Goal: Task Accomplishment & Management: Manage account settings

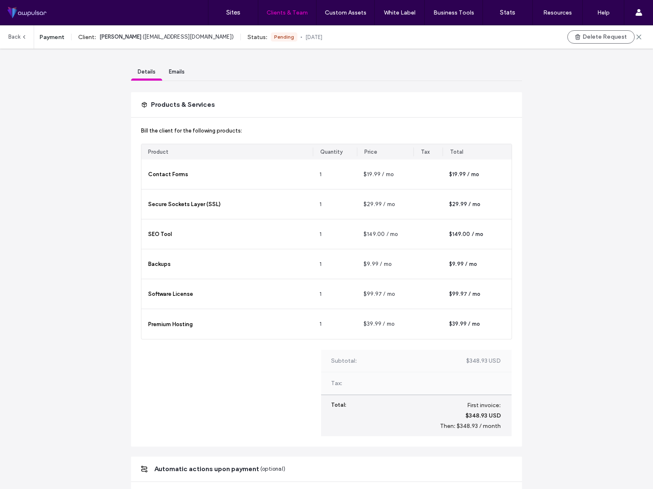
click at [15, 39] on link "Back" at bounding box center [17, 36] width 19 height 23
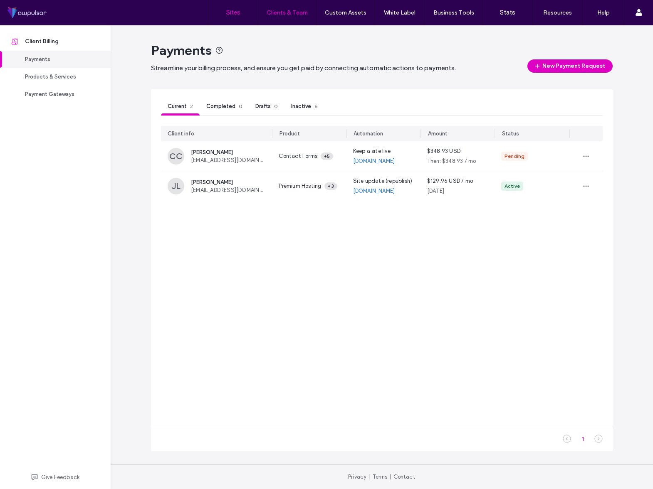
click at [228, 13] on label "Sites" at bounding box center [233, 12] width 14 height 7
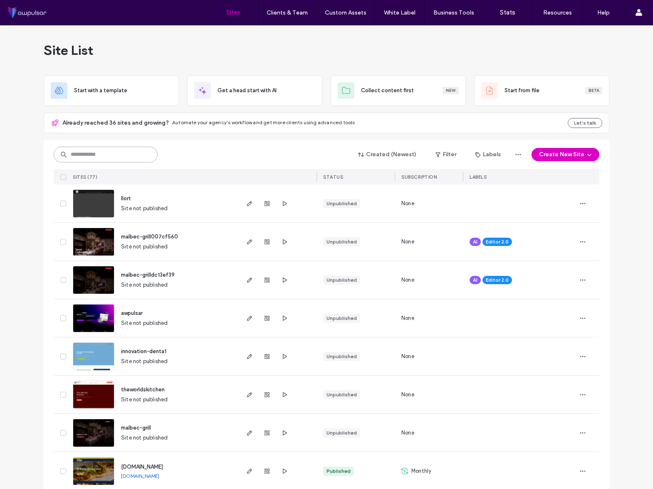
click at [123, 156] on input at bounding box center [106, 155] width 104 height 16
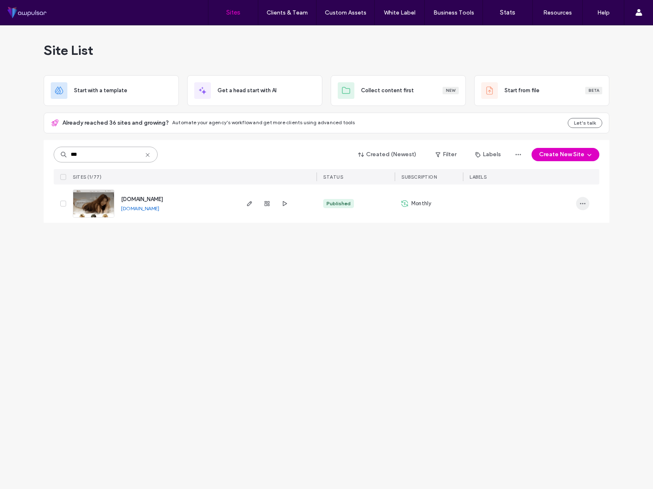
type input "***"
click at [583, 205] on icon "button" at bounding box center [582, 203] width 7 height 7
click at [398, 304] on div "Site List Start with a template Get a head start with AI Collect content first …" at bounding box center [326, 257] width 653 height 464
click at [159, 198] on span "[DOMAIN_NAME]" at bounding box center [142, 199] width 42 height 6
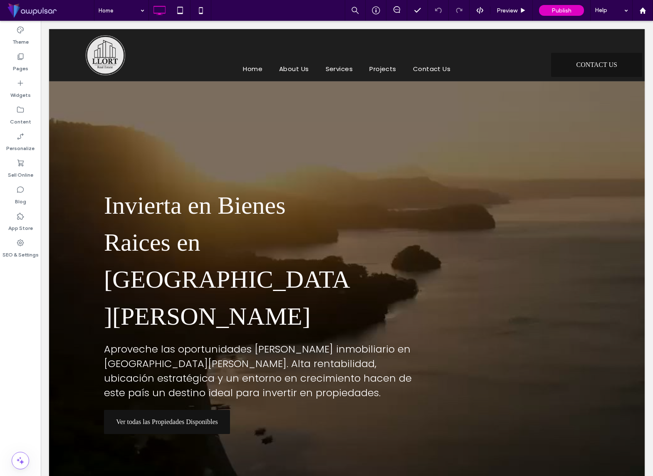
click at [23, 11] on span at bounding box center [50, 10] width 88 height 17
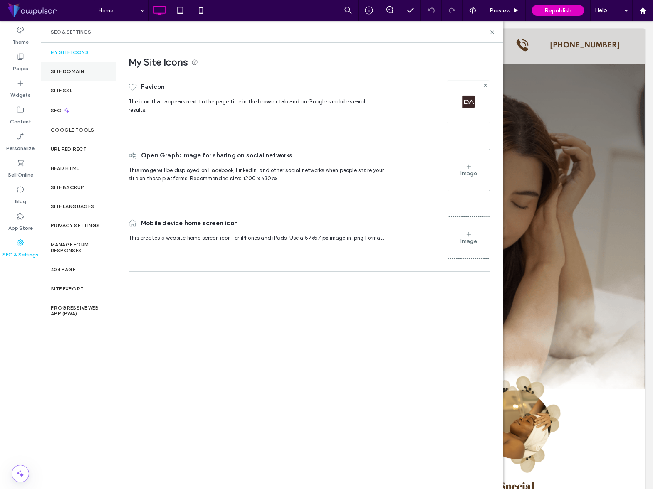
click at [101, 69] on div "Site Domain" at bounding box center [78, 71] width 75 height 19
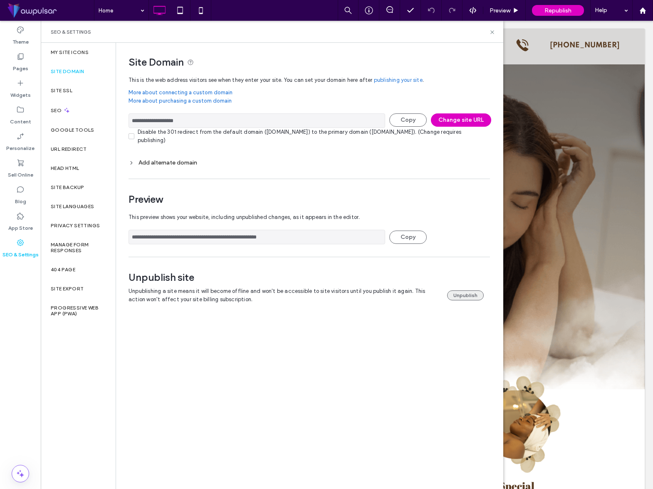
click at [460, 297] on button "Unpublish" at bounding box center [465, 296] width 37 height 10
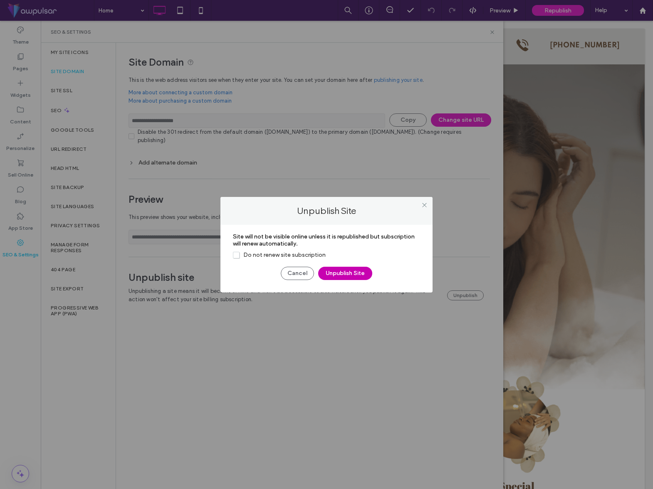
click at [349, 276] on button "Unpublish Site" at bounding box center [345, 273] width 54 height 13
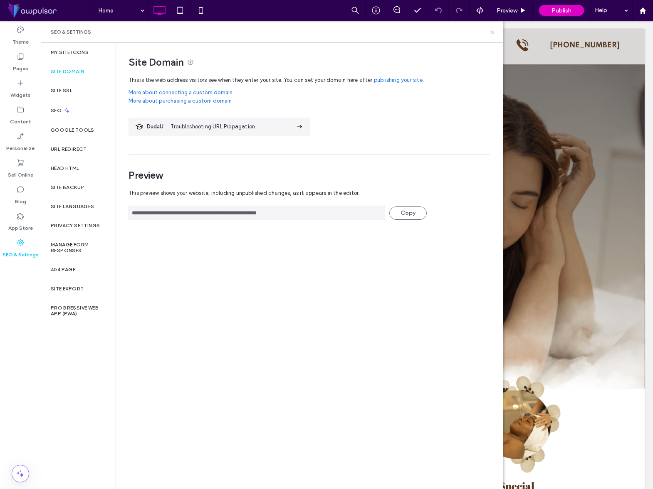
click at [491, 31] on use at bounding box center [491, 31] width 3 height 3
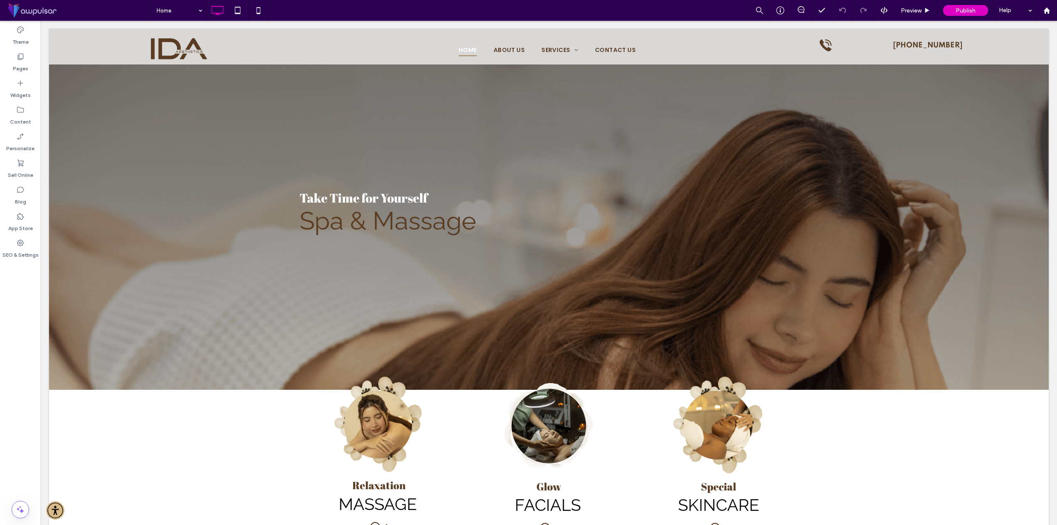
click at [15, 10] on span at bounding box center [79, 10] width 146 height 17
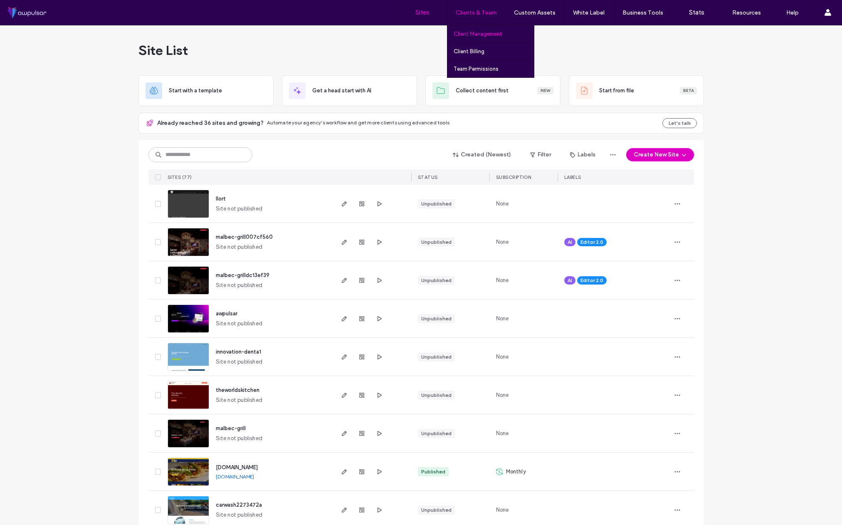
click at [483, 32] on label "Client Management" at bounding box center [477, 34] width 49 height 6
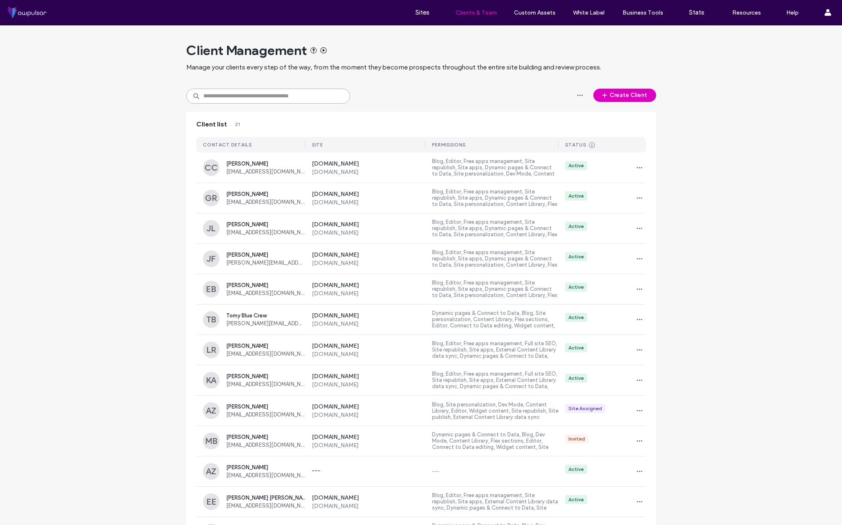
click at [285, 96] on input at bounding box center [268, 96] width 164 height 15
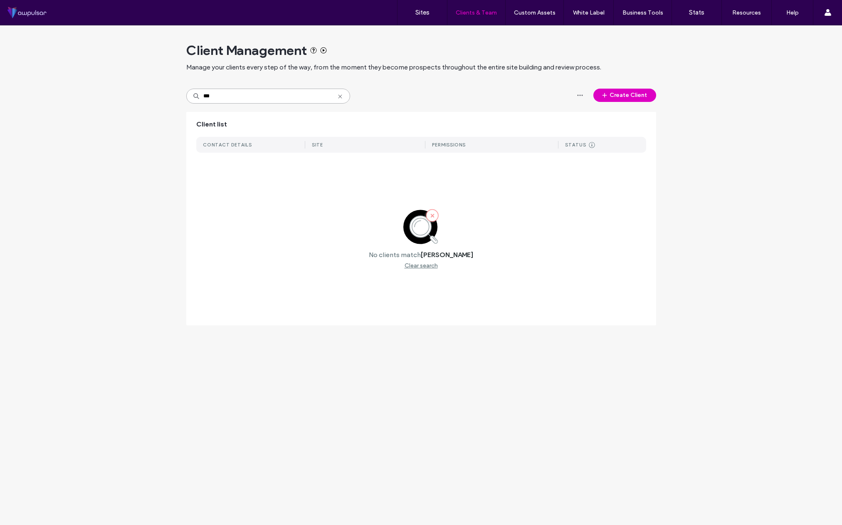
type input "***"
drag, startPoint x: 436, startPoint y: 110, endPoint x: 527, endPoint y: 87, distance: 93.9
click at [439, 109] on div "Client Management Manage your clients every step of the way, from the moment th…" at bounding box center [421, 179] width 470 height 308
click at [628, 94] on button "Create Client" at bounding box center [624, 95] width 63 height 13
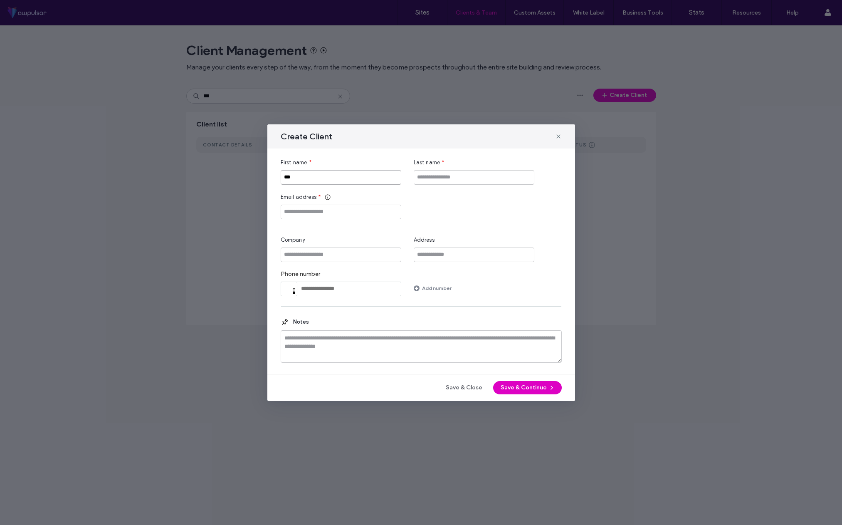
type input "***"
type input "******"
paste input "**********"
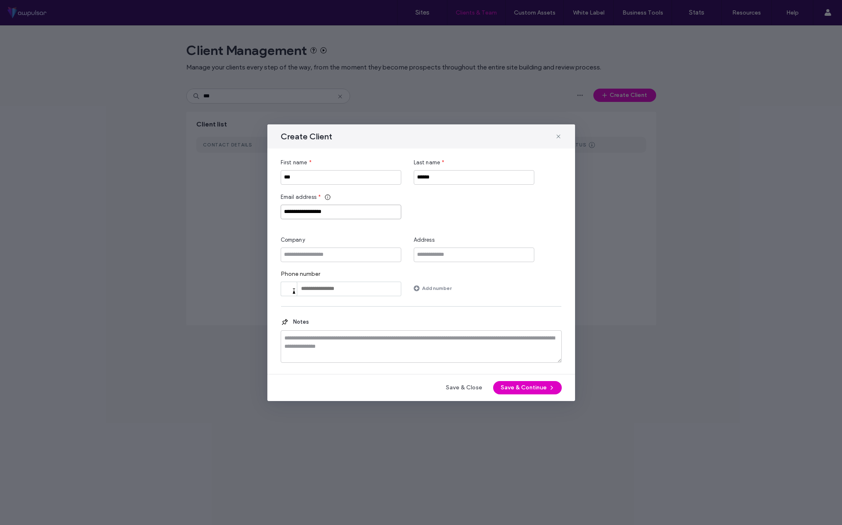
type input "**********"
type input "***"
click at [539, 387] on button "Save & Continue" at bounding box center [527, 387] width 69 height 13
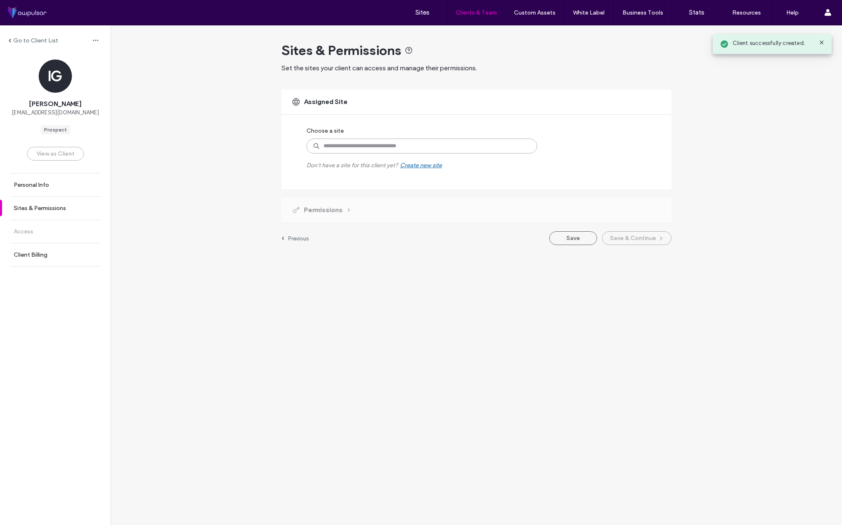
click at [383, 146] on input at bounding box center [421, 145] width 231 height 15
type input "***"
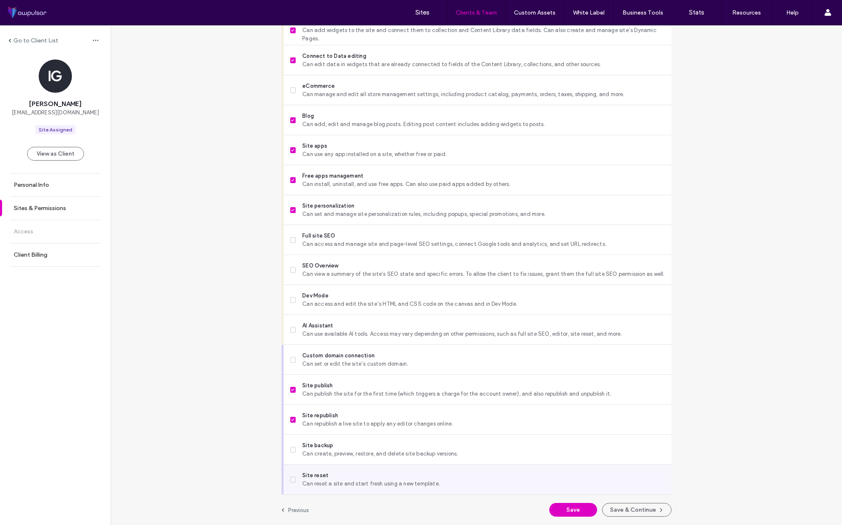
scroll to position [492, 0]
click at [626, 510] on button "Save & Continue" at bounding box center [636, 510] width 69 height 14
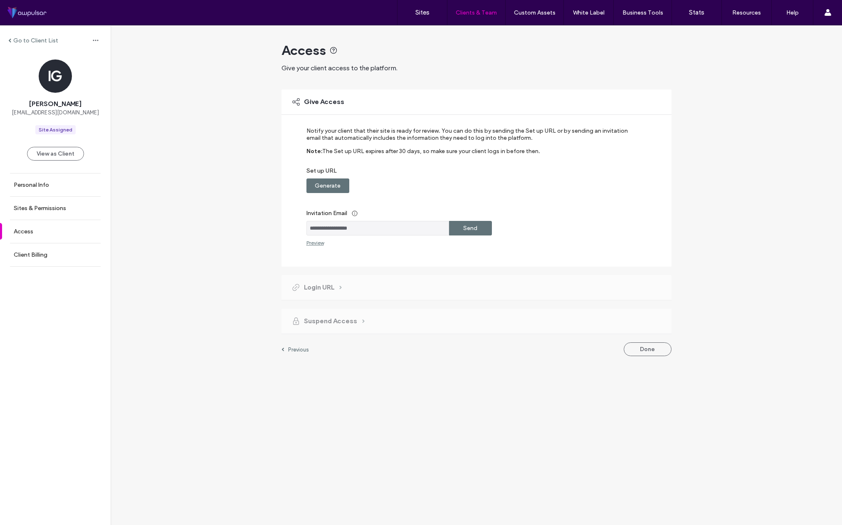
click at [469, 228] on label "Send" at bounding box center [470, 227] width 14 height 15
click at [653, 402] on button "Done" at bounding box center [647, 404] width 48 height 14
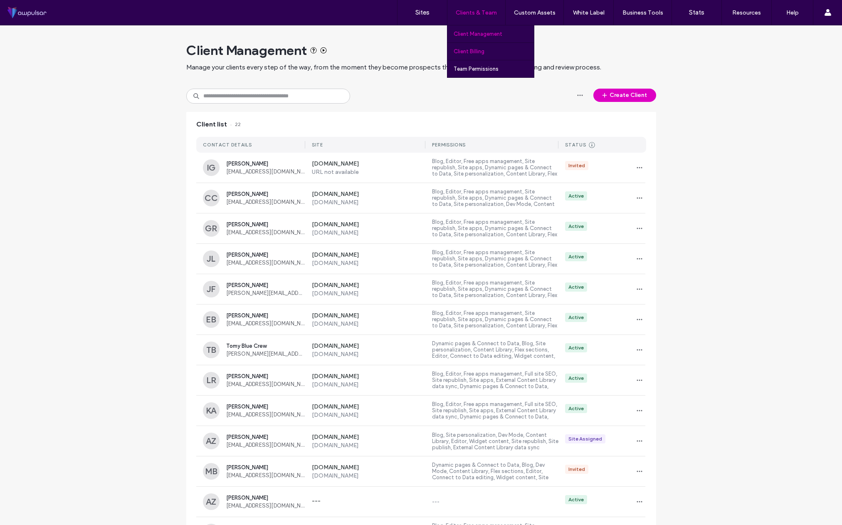
click at [478, 49] on label "Client Billing" at bounding box center [468, 51] width 31 height 6
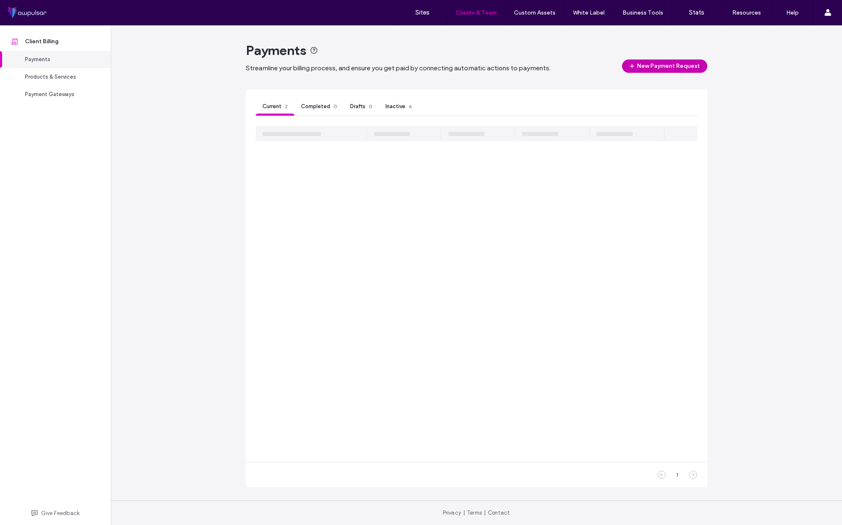
click at [656, 67] on button "New Payment Request" at bounding box center [664, 65] width 85 height 13
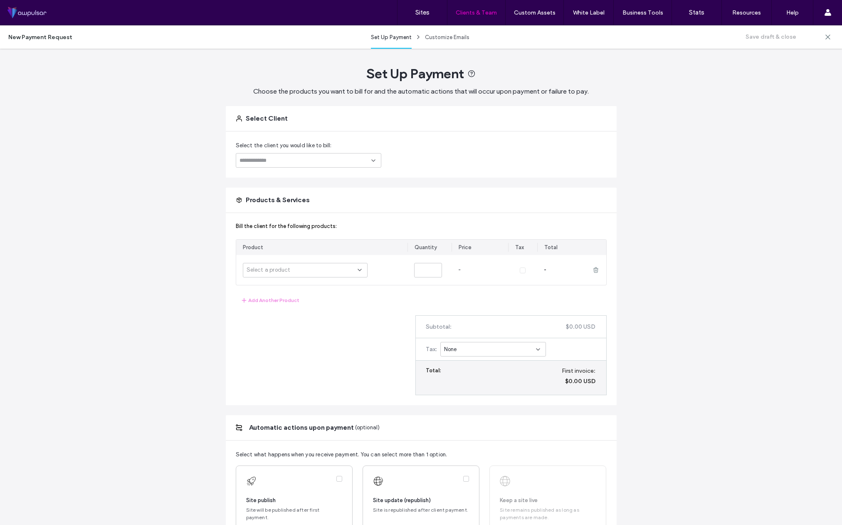
click at [306, 163] on input at bounding box center [305, 160] width 132 height 7
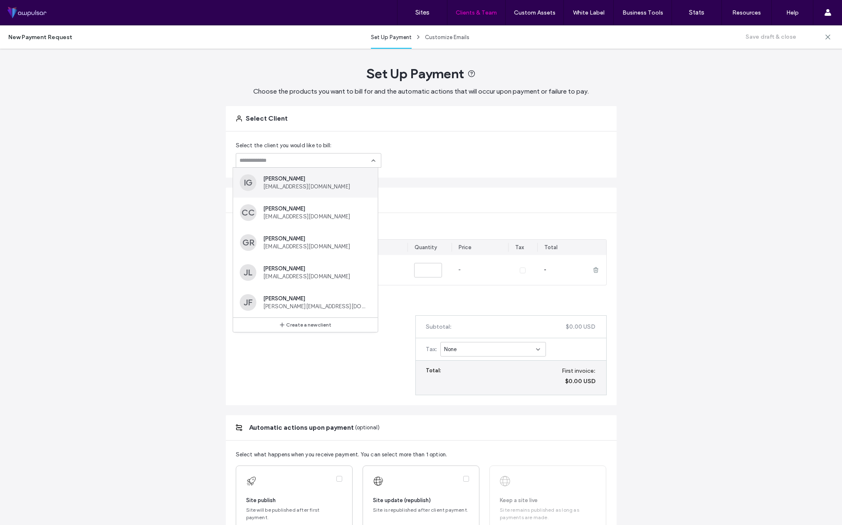
scroll to position [1, 0]
click at [301, 180] on span "[PERSON_NAME]" at bounding box center [315, 177] width 105 height 6
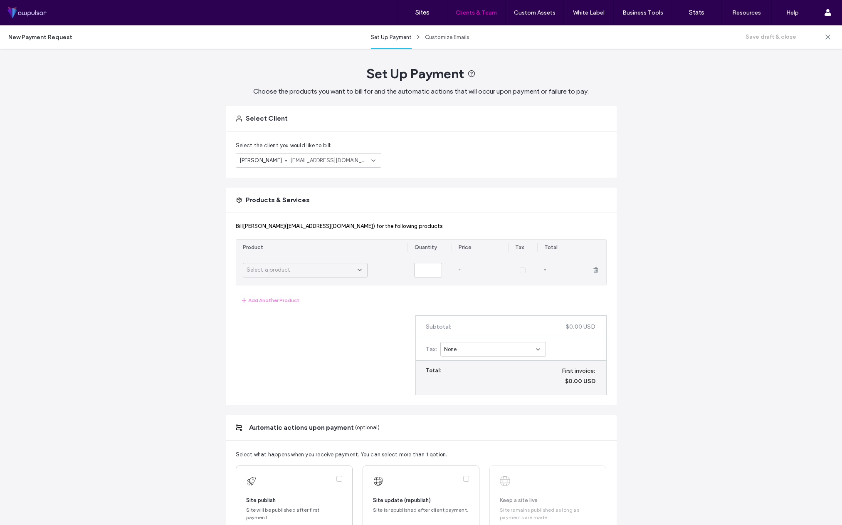
click at [346, 273] on div "Select a product" at bounding box center [301, 270] width 111 height 8
click at [298, 354] on span "$39.99 USD / month" at bounding box center [280, 357] width 52 height 8
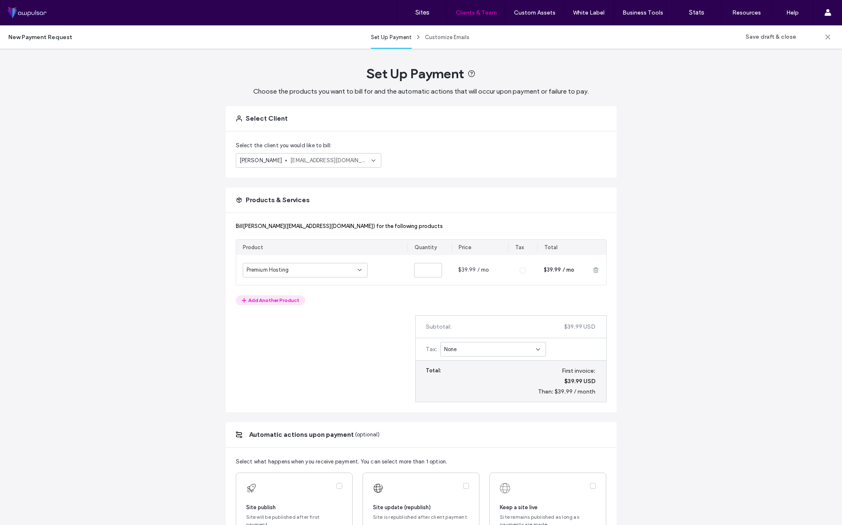
click at [278, 300] on button "Add Another Product" at bounding box center [270, 300] width 69 height 10
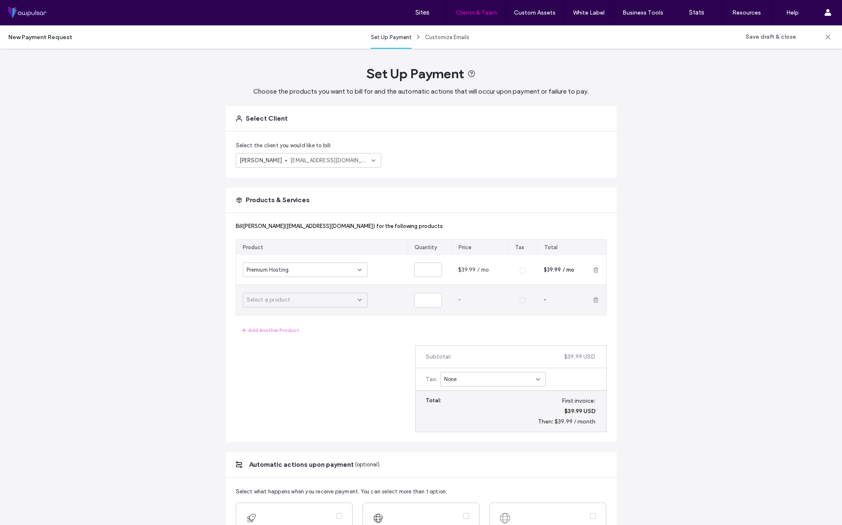
click at [295, 301] on div "Select a product" at bounding box center [301, 300] width 111 height 8
click at [310, 330] on div "$19.99 USD / month" at bounding box center [302, 329] width 124 height 15
click at [267, 330] on button "Add Another Product" at bounding box center [270, 330] width 69 height 10
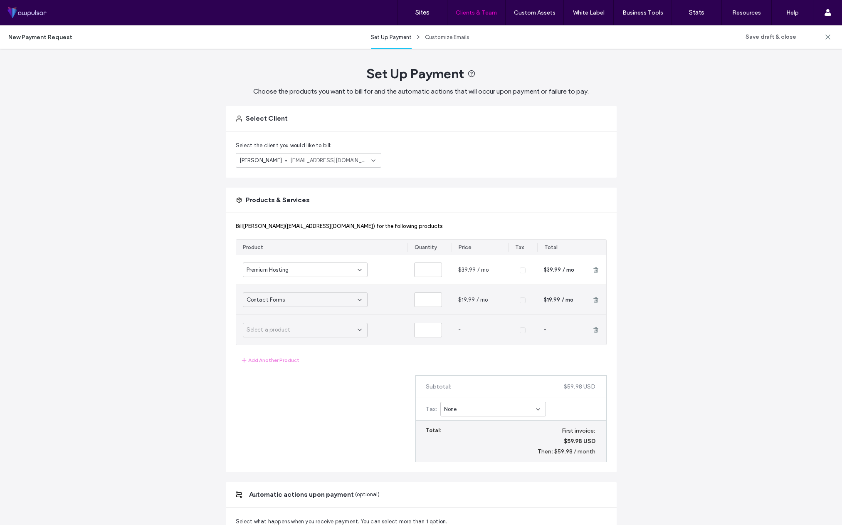
click at [286, 329] on div "Select a product" at bounding box center [301, 329] width 111 height 8
click at [317, 385] on div "$29.99 USD / month" at bounding box center [302, 388] width 124 height 15
click at [267, 363] on button "Add Another Product" at bounding box center [270, 360] width 69 height 10
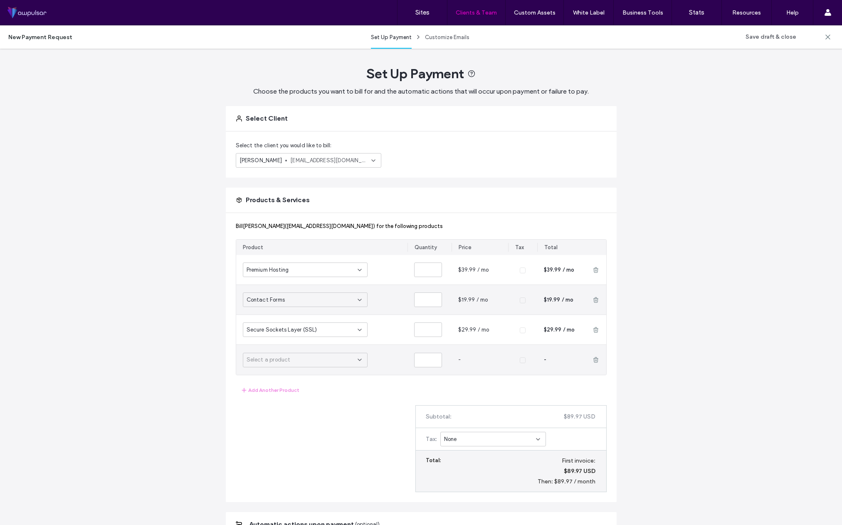
click at [278, 359] on span "Select a product" at bounding box center [268, 359] width 44 height 8
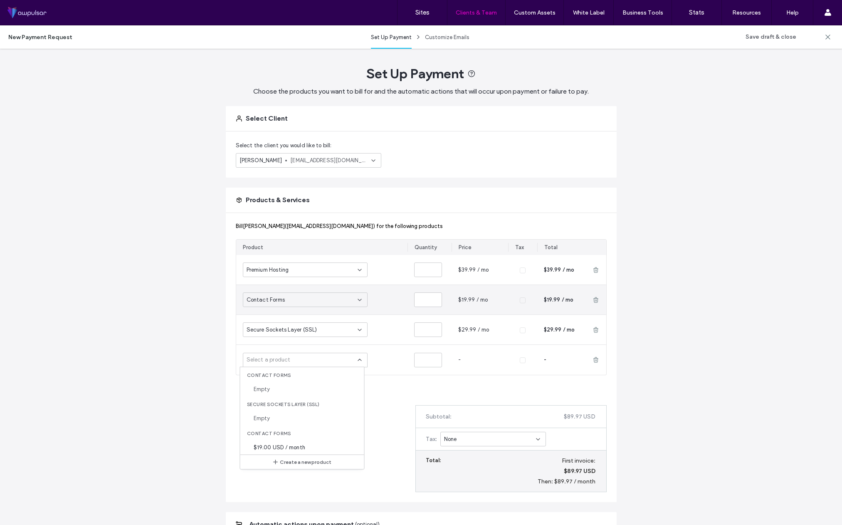
click at [381, 413] on div "Bill garcia ida (Ida1503x@gmail.com) for the following products Product Quantit…" at bounding box center [421, 357] width 391 height 289
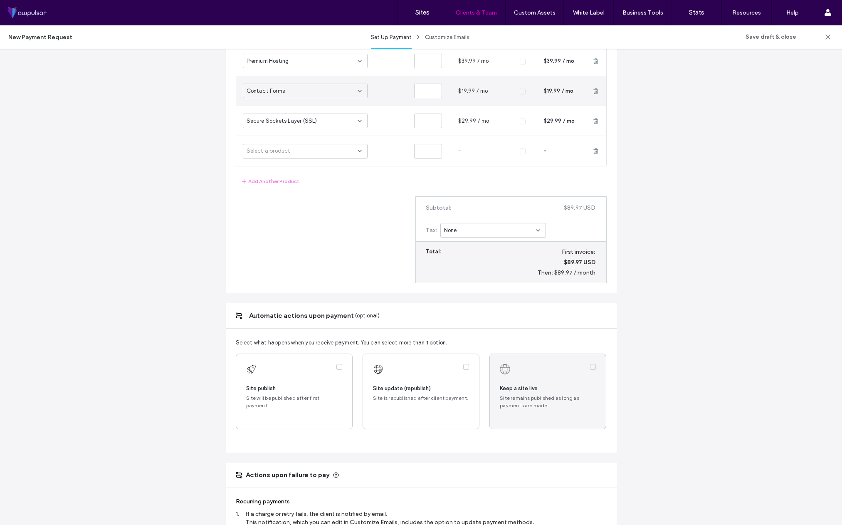
scroll to position [210, 0]
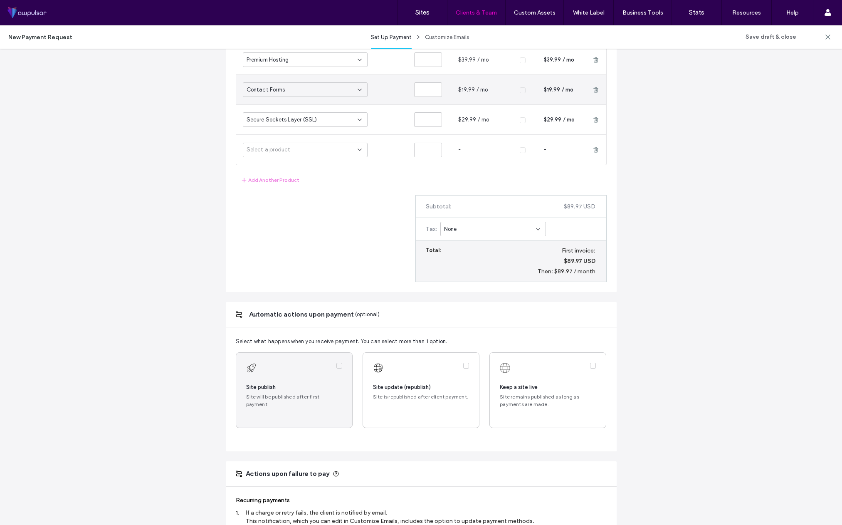
click at [300, 378] on label at bounding box center [294, 389] width 116 height 75
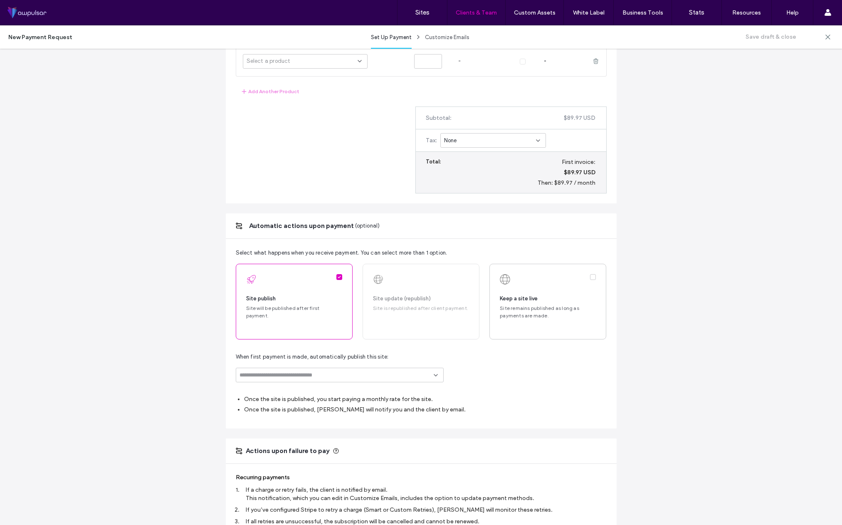
scroll to position [307, 0]
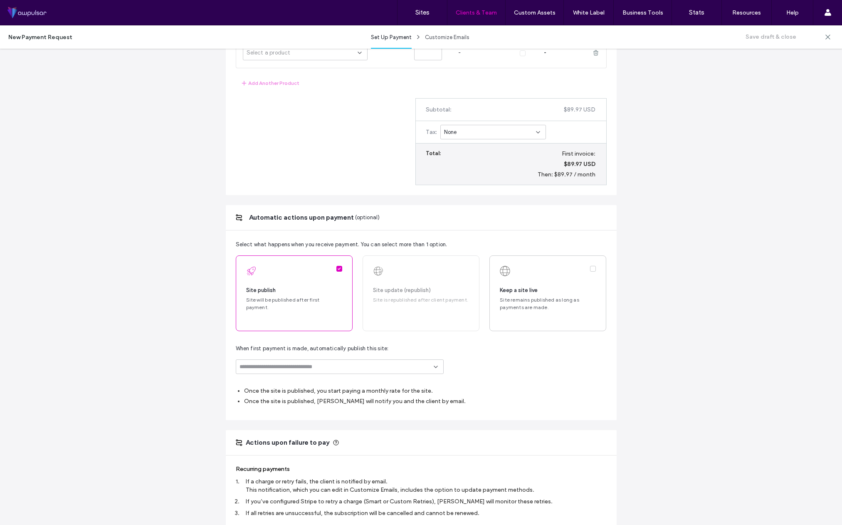
click at [289, 369] on input at bounding box center [336, 366] width 194 height 7
click at [341, 399] on span "[DOMAIN_NAME]" at bounding box center [333, 398] width 118 height 8
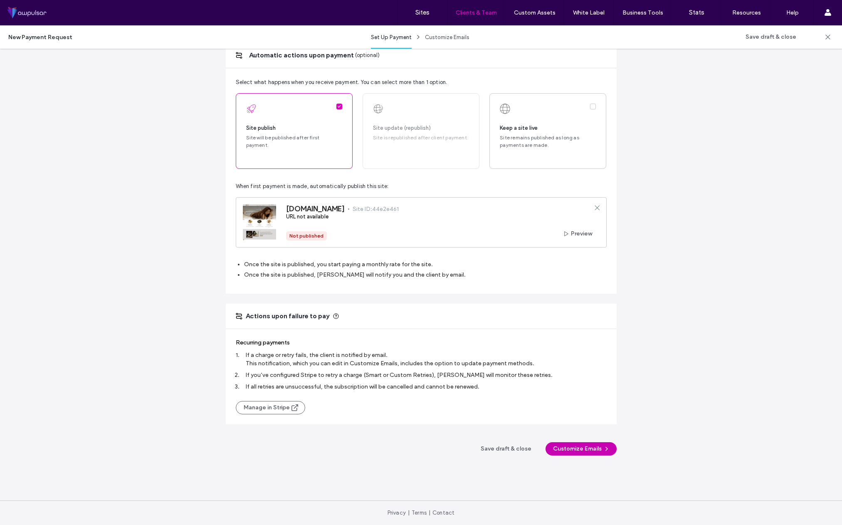
scroll to position [469, 0]
click at [577, 446] on button "Customize Emails" at bounding box center [580, 448] width 71 height 13
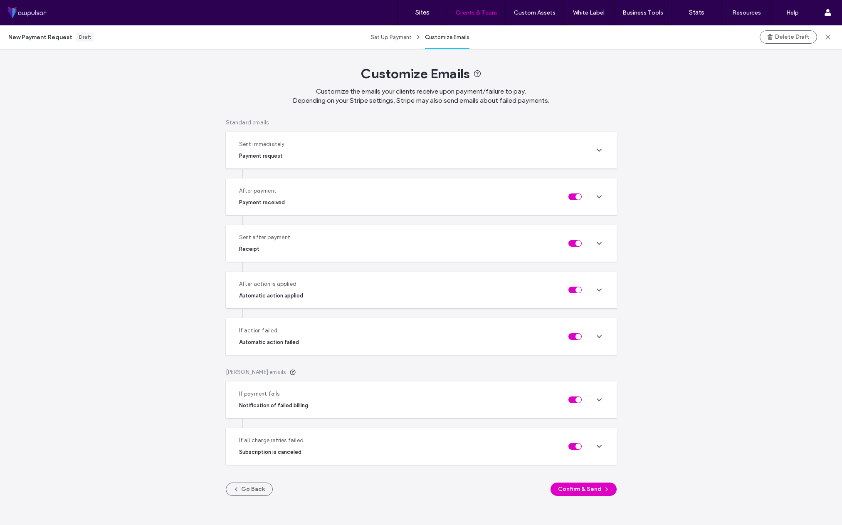
click at [596, 450] on div "If all charge retries failed Subscription is canceled" at bounding box center [421, 446] width 391 height 37
type input "**********"
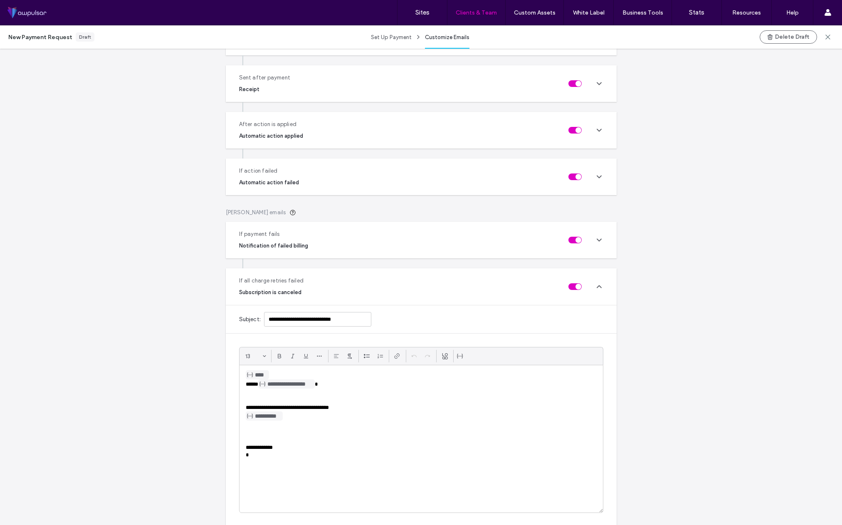
scroll to position [160, 0]
click at [597, 285] on use at bounding box center [599, 286] width 4 height 2
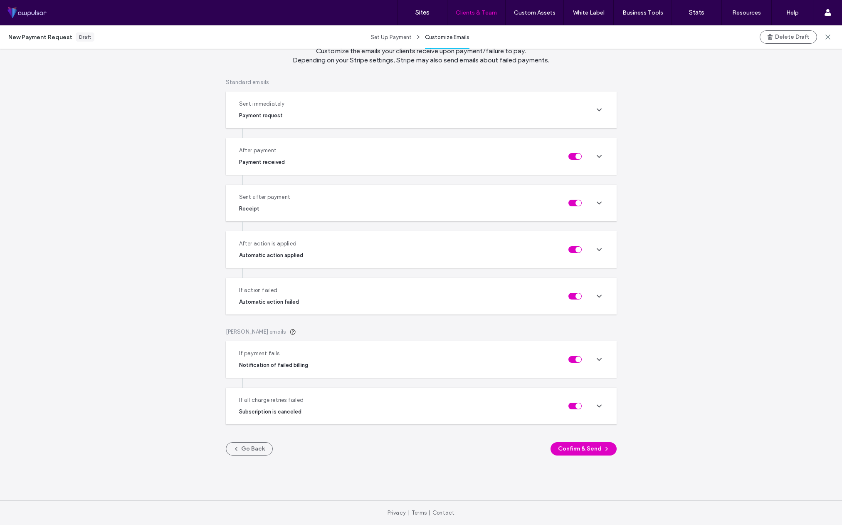
scroll to position [0, 0]
click at [592, 448] on button "Confirm & Send" at bounding box center [583, 448] width 66 height 13
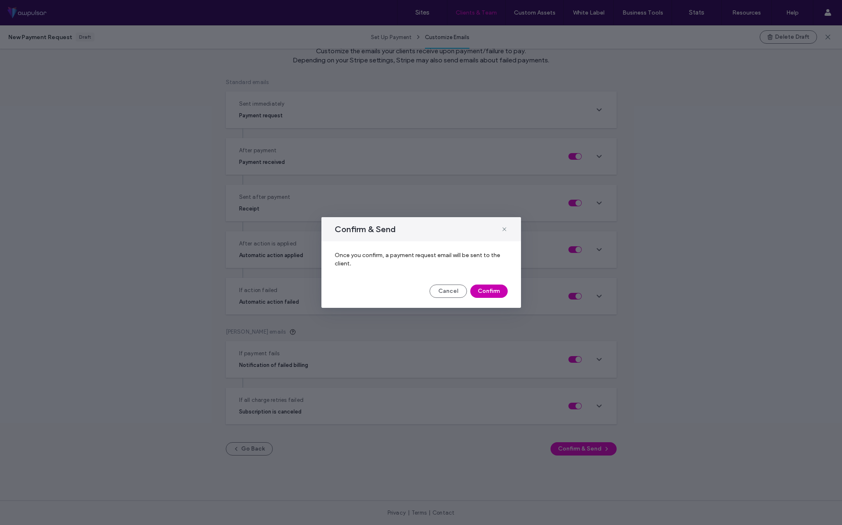
click at [488, 292] on button "Confirm" at bounding box center [488, 290] width 37 height 13
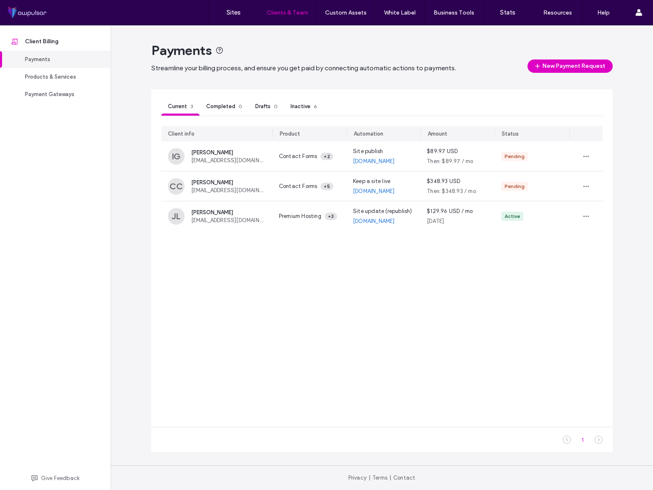
click at [445, 286] on div "Client info Product Automation Amount Status IG ida garcia Ida1503x@gmail.com C…" at bounding box center [381, 271] width 441 height 291
click at [242, 16] on link "Sites" at bounding box center [233, 12] width 49 height 25
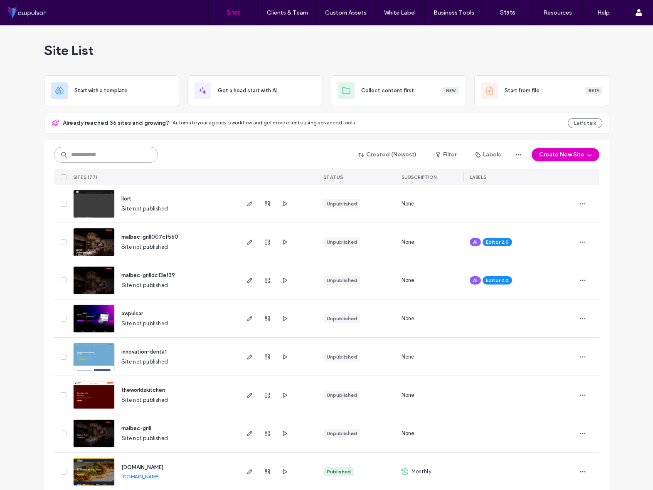
click at [103, 153] on input at bounding box center [106, 155] width 104 height 16
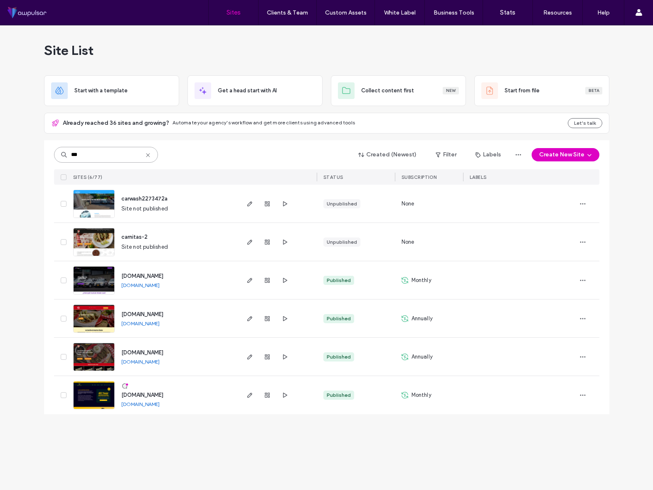
click at [108, 157] on input "***" at bounding box center [106, 155] width 104 height 16
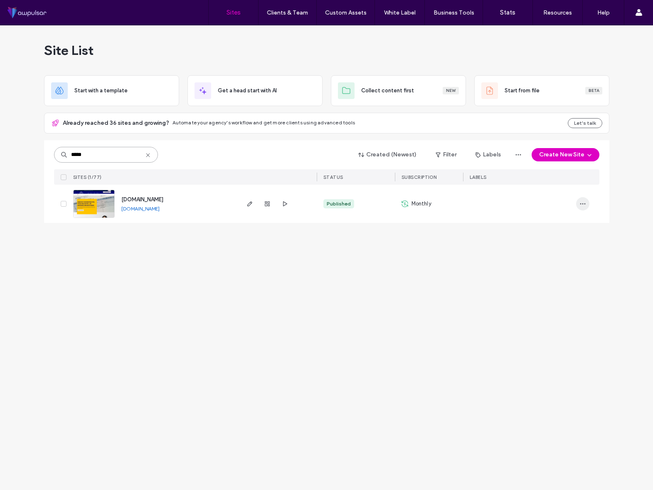
type input "*****"
click at [585, 203] on use "button" at bounding box center [582, 203] width 5 height 1
drag, startPoint x: 403, startPoint y: 255, endPoint x: 156, endPoint y: 211, distance: 250.4
click at [398, 254] on div "Site List Start with a template Get a head start with AI Collect content first …" at bounding box center [326, 257] width 653 height 464
click at [158, 198] on span "www.quicktagsandtitle.com" at bounding box center [142, 199] width 42 height 6
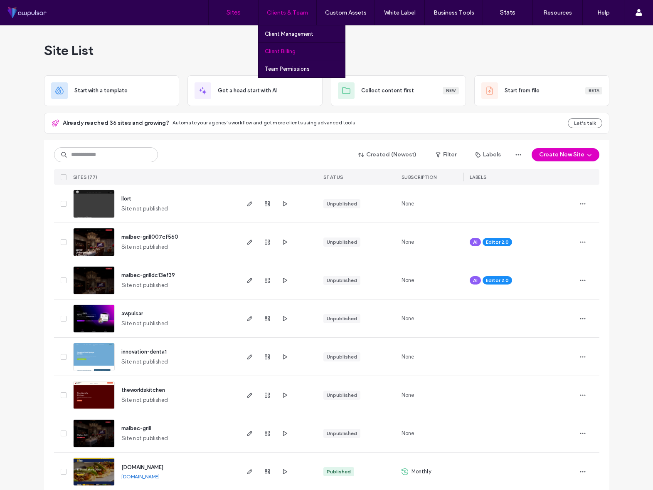
click at [285, 50] on label "Client Billing" at bounding box center [280, 51] width 31 height 6
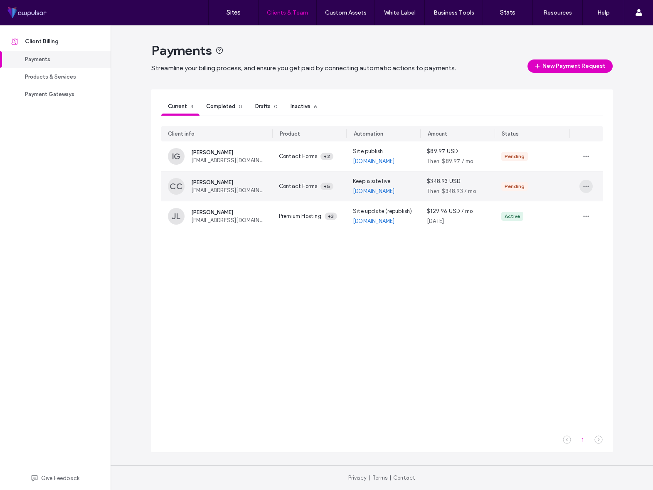
click at [587, 185] on icon "button" at bounding box center [586, 186] width 7 height 7
click at [537, 209] on div "View" at bounding box center [549, 206] width 85 height 16
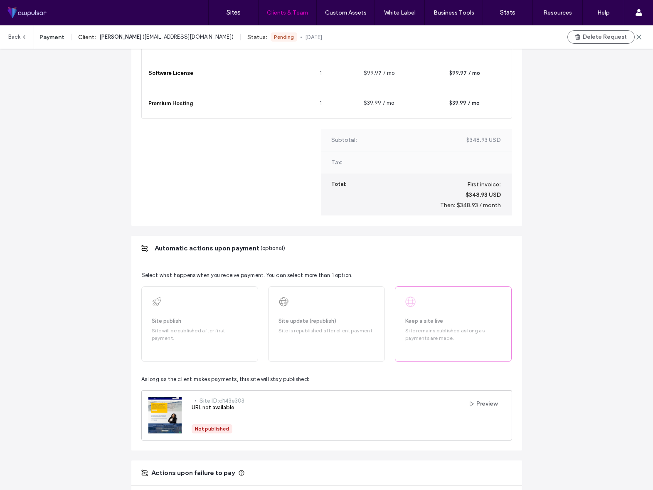
scroll to position [293, 0]
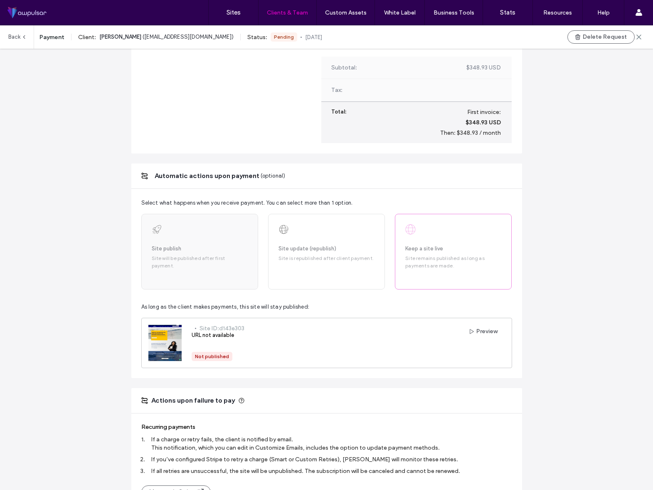
click at [189, 274] on div "Site publish Site will be published after first payment." at bounding box center [199, 252] width 117 height 76
click at [281, 258] on span "Site is republished after client payment." at bounding box center [326, 257] width 96 height 7
click at [414, 255] on span "Site remains published as long as payments are made." at bounding box center [453, 261] width 96 height 15
click at [349, 265] on div "Site update (republish) Site is republished after client payment." at bounding box center [326, 252] width 117 height 76
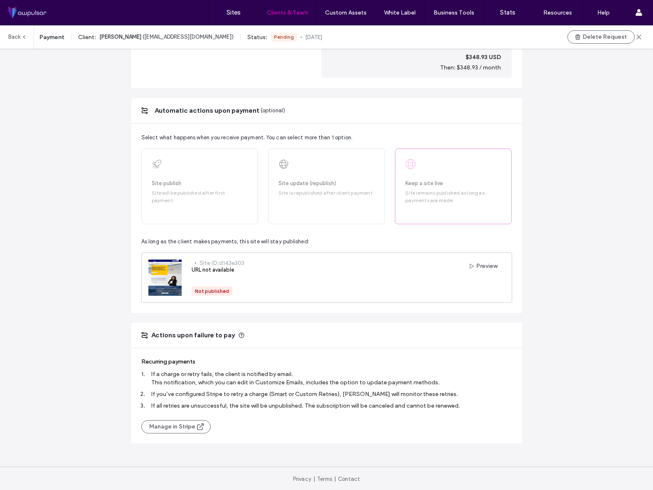
scroll to position [0, 0]
click at [227, 209] on div "Site publish Site will be published after first payment." at bounding box center [199, 186] width 117 height 76
click at [309, 192] on span "Site is republished after client payment." at bounding box center [326, 192] width 96 height 7
click at [453, 189] on span "Site remains published as long as payments are made." at bounding box center [453, 196] width 96 height 15
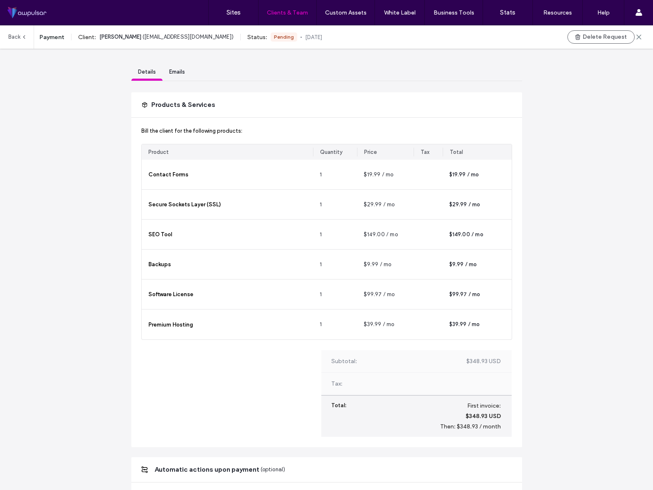
click at [15, 33] on link "Back" at bounding box center [17, 36] width 19 height 23
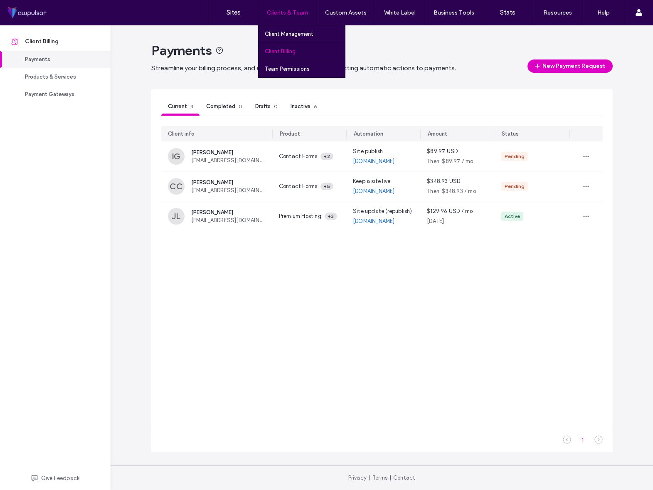
click at [288, 52] on label "Client Billing" at bounding box center [280, 51] width 31 height 6
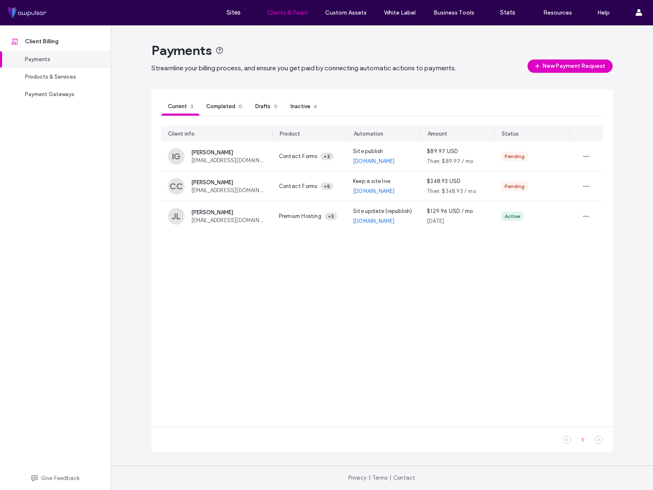
click at [451, 283] on div "Client info Product Automation Amount Status IG ida garcia Ida1503x@gmail.com C…" at bounding box center [381, 271] width 441 height 291
click at [232, 13] on label "Sites" at bounding box center [234, 12] width 14 height 7
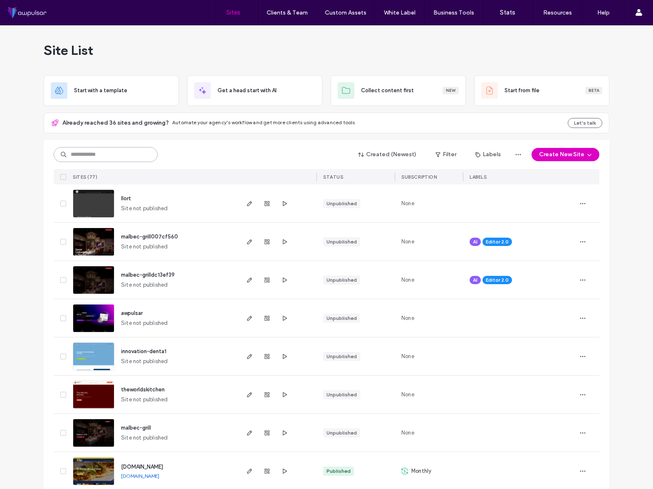
click at [134, 150] on input at bounding box center [106, 154] width 104 height 15
type input "***"
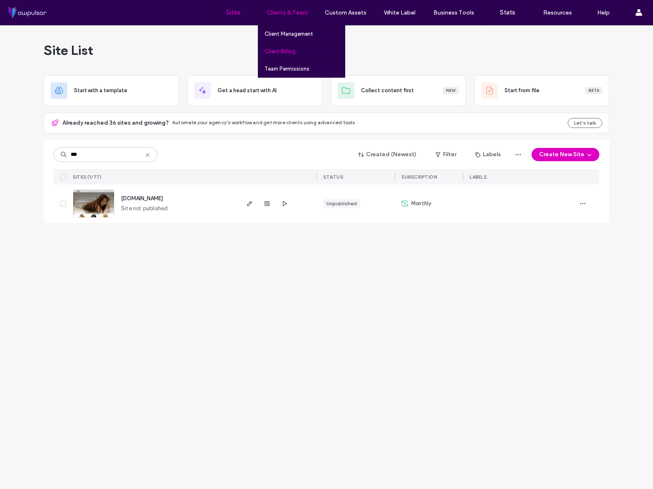
click at [294, 51] on label "Client Billing" at bounding box center [279, 51] width 31 height 6
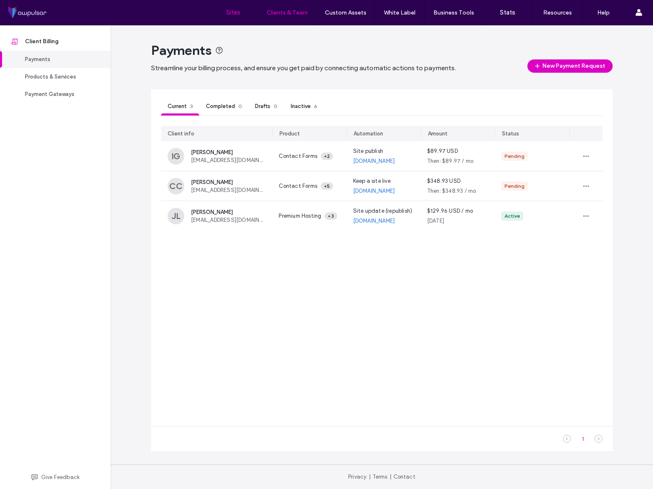
click at [236, 12] on label "Sites" at bounding box center [233, 12] width 14 height 7
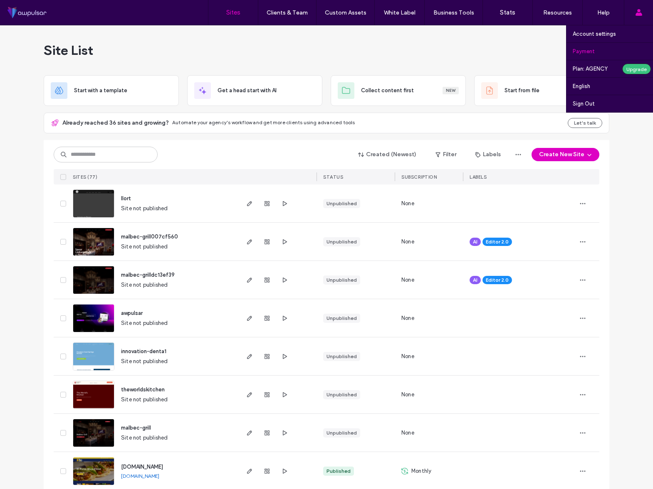
click at [588, 53] on label "Payment" at bounding box center [583, 51] width 22 height 6
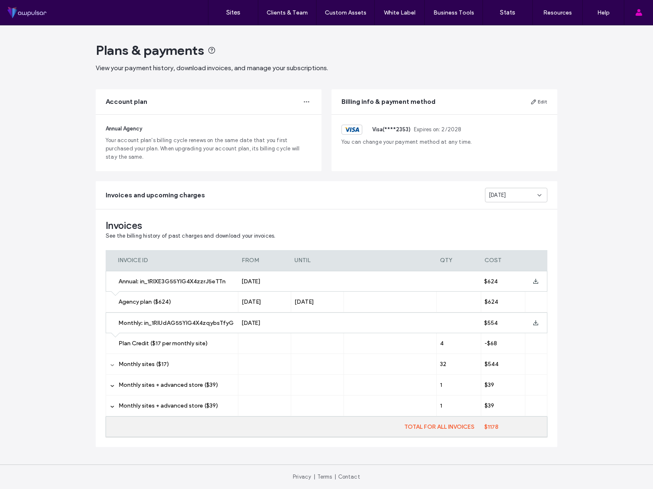
click at [111, 365] on icon at bounding box center [112, 365] width 4 height 4
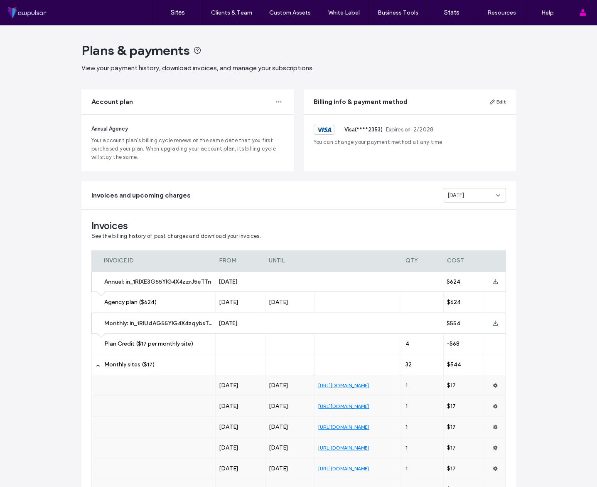
click at [470, 193] on div "Jul 2025" at bounding box center [472, 195] width 49 height 8
click at [472, 209] on div "Aug 2025" at bounding box center [472, 209] width 62 height 15
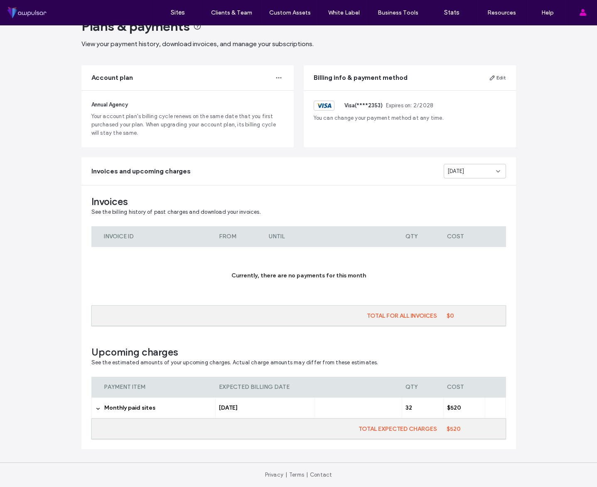
scroll to position [24, 0]
click at [96, 408] on icon at bounding box center [98, 409] width 4 height 4
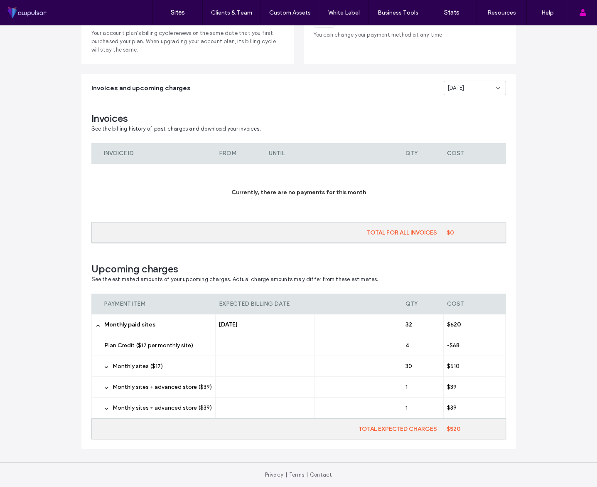
scroll to position [107, 0]
click at [125, 367] on span "Monthly sites ($17)" at bounding box center [138, 365] width 50 height 7
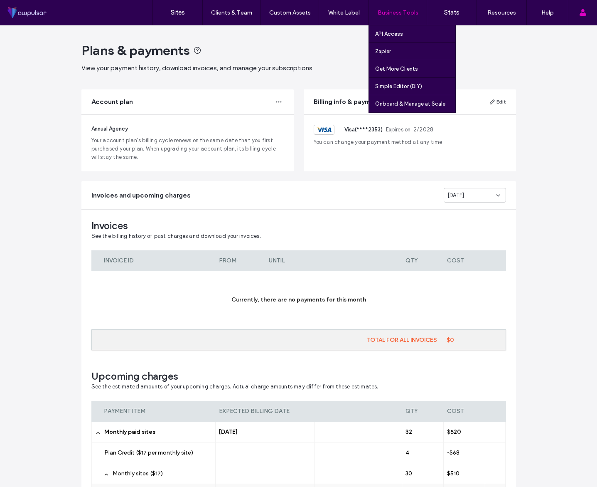
scroll to position [0, 0]
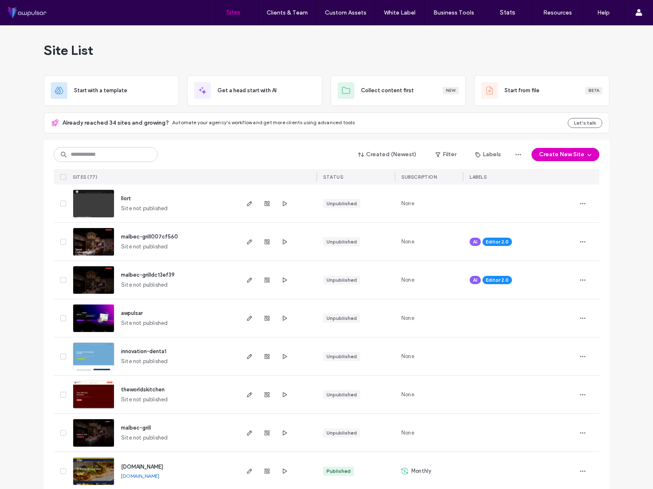
click at [100, 153] on input at bounding box center [106, 154] width 104 height 15
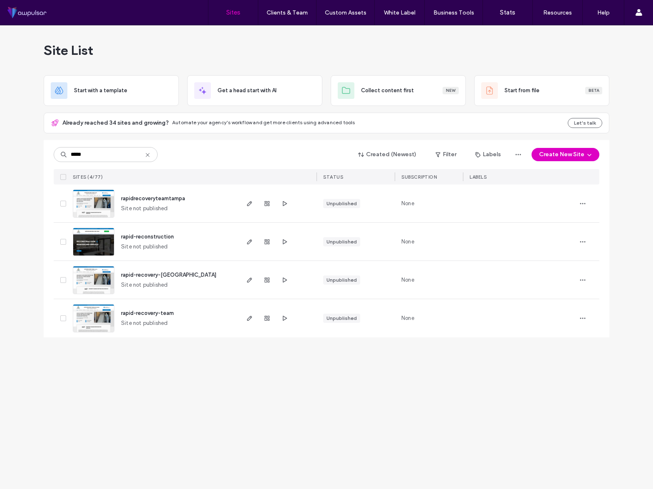
type input "*****"
click at [149, 199] on span "rapidrecoveryteamtampa" at bounding box center [153, 198] width 64 height 6
